Goal: Check status: Check status

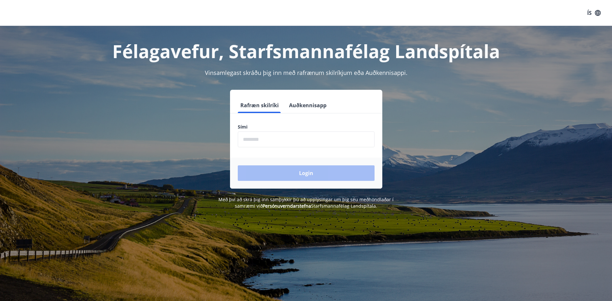
click at [252, 141] on input "phone" at bounding box center [306, 139] width 137 height 16
type input "********"
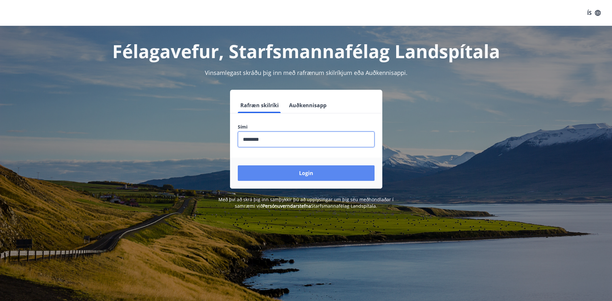
click at [265, 176] on button "Login" at bounding box center [306, 172] width 137 height 15
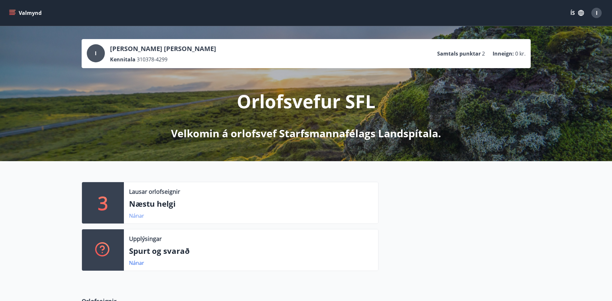
click at [139, 217] on link "Nánar" at bounding box center [136, 215] width 15 height 7
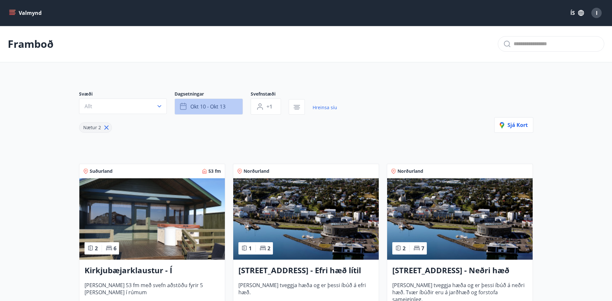
click at [207, 109] on span "okt 10 - okt 13" at bounding box center [207, 106] width 35 height 7
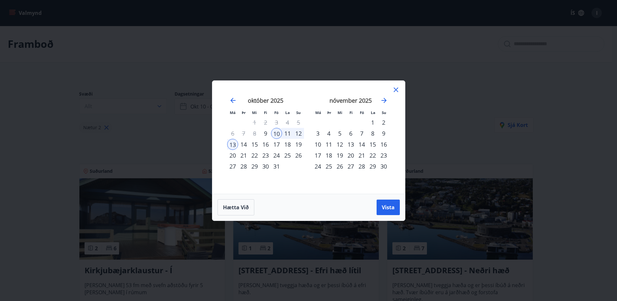
click at [275, 146] on div "17" at bounding box center [276, 144] width 11 height 11
click at [245, 155] on div "21" at bounding box center [243, 155] width 11 height 11
click at [382, 207] on span "Vista" at bounding box center [388, 207] width 13 height 7
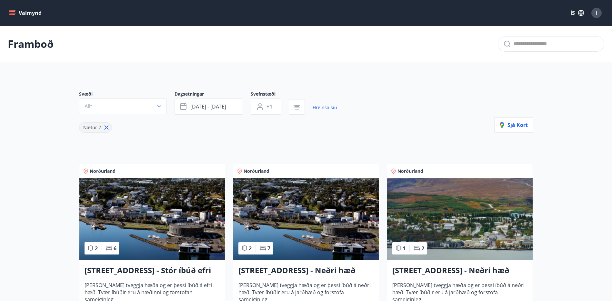
click at [17, 11] on button "Valmynd" at bounding box center [26, 13] width 36 height 12
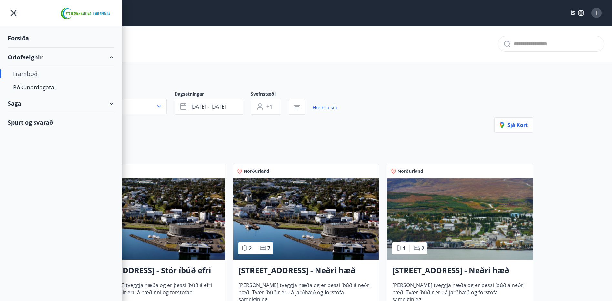
click at [20, 104] on div "Saga" at bounding box center [61, 103] width 106 height 19
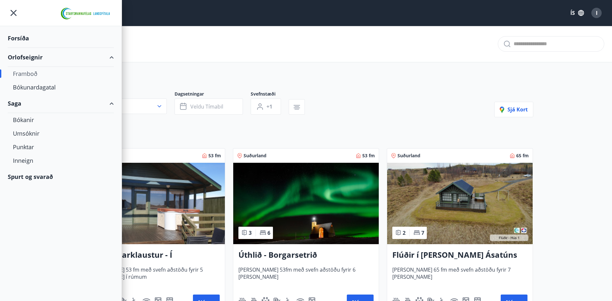
type input "*"
click at [25, 160] on div "Inneign" at bounding box center [61, 161] width 96 height 14
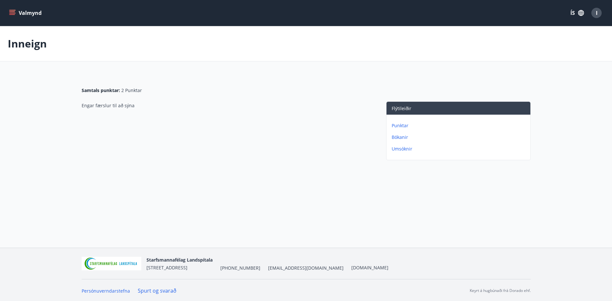
click at [401, 125] on p "Punktar" at bounding box center [460, 125] width 136 height 6
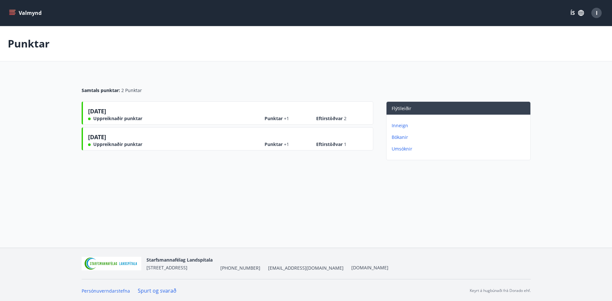
click at [404, 138] on p "Bókanir" at bounding box center [460, 137] width 136 height 6
